Goal: Task Accomplishment & Management: Use online tool/utility

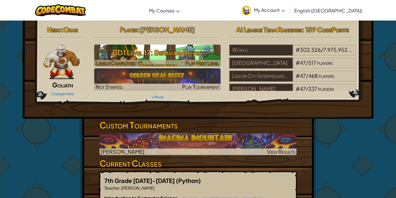
click at [154, 52] on h3 "GD1 Level 17: Behavior Driven Development" at bounding box center [157, 59] width 127 height 26
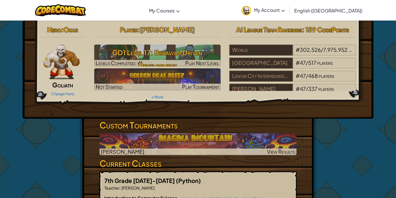
click at [154, 67] on div "Player : [PERSON_NAME] GD1 Level 17: Behavior Driven Development Levels Complet…" at bounding box center [157, 62] width 135 height 78
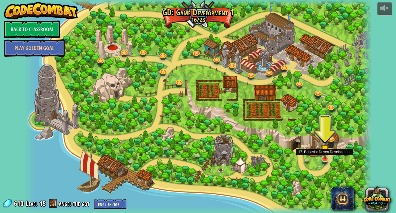
click at [327, 158] on img at bounding box center [324, 149] width 9 height 20
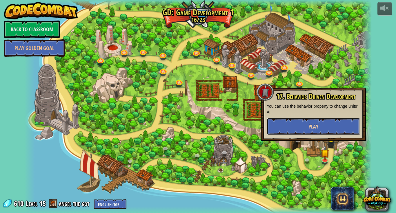
click at [303, 128] on button "Play" at bounding box center [312, 126] width 93 height 17
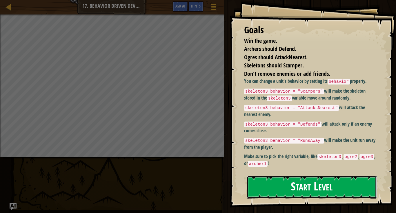
click at [288, 191] on button "Start Level" at bounding box center [311, 187] width 130 height 23
